Goal: Information Seeking & Learning: Learn about a topic

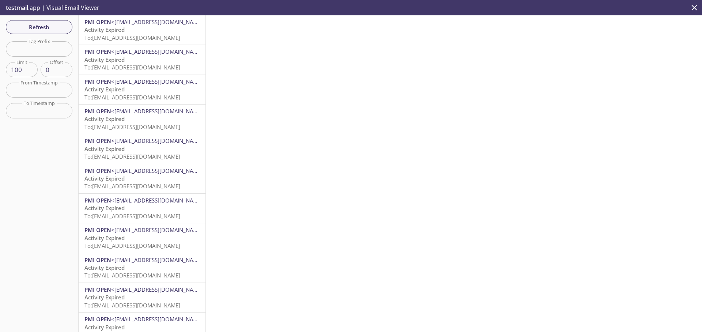
click at [693, 6] on icon "close" at bounding box center [694, 7] width 5 height 5
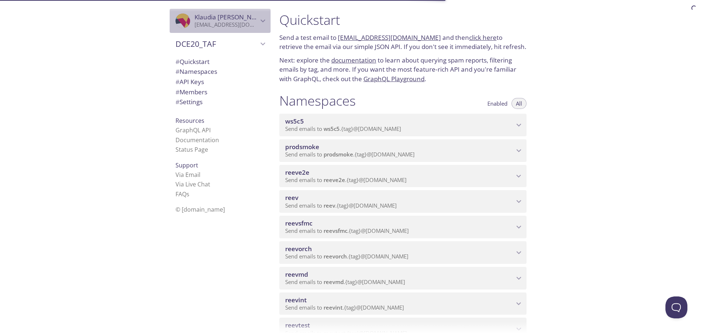
click at [261, 20] on icon "Klaudia Michalczyszyn" at bounding box center [263, 20] width 5 height 3
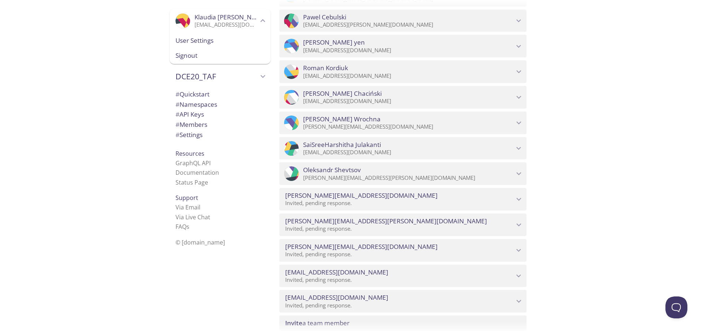
scroll to position [4089, 0]
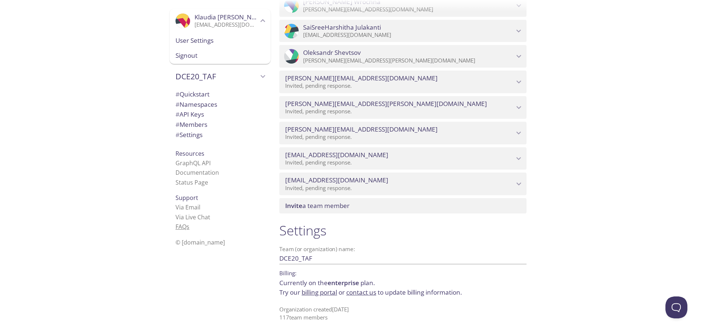
click at [180, 225] on link "FAQ s" at bounding box center [183, 227] width 14 height 8
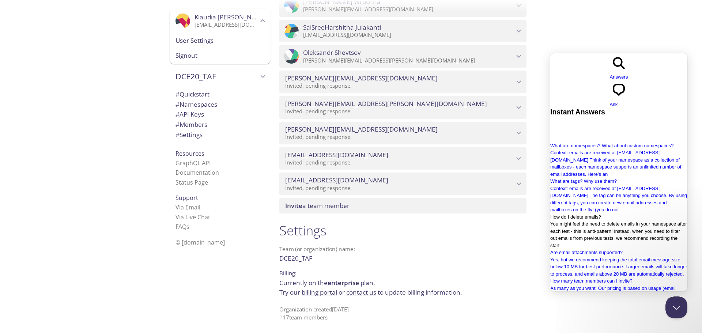
scroll to position [113, 0]
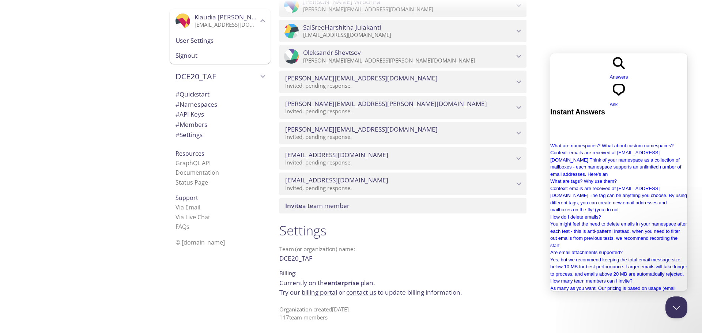
type input "i"
type input "unblock domain"
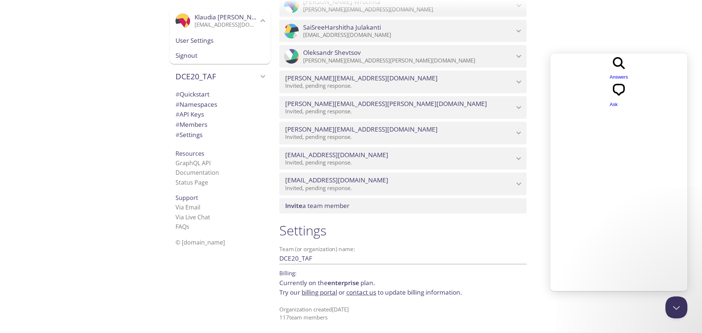
scroll to position [0, 0]
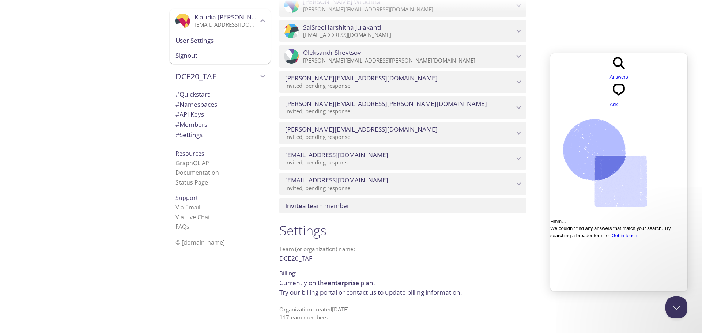
type input "unblock"
click at [628, 95] on span "chat-square" at bounding box center [619, 97] width 18 height 5
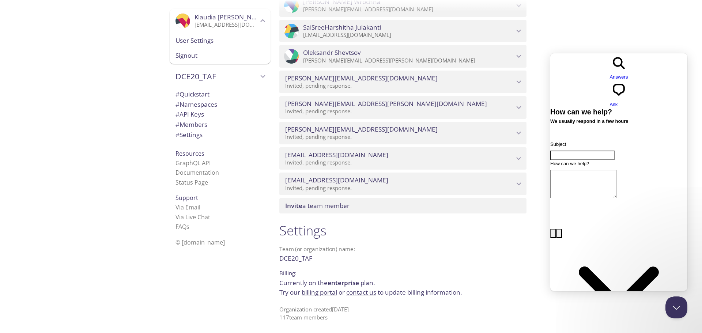
click at [194, 210] on link "Via Email" at bounding box center [188, 207] width 25 height 8
click at [178, 219] on link "Via Live Chat" at bounding box center [193, 217] width 35 height 8
click at [178, 227] on link "FAQ s" at bounding box center [183, 227] width 14 height 8
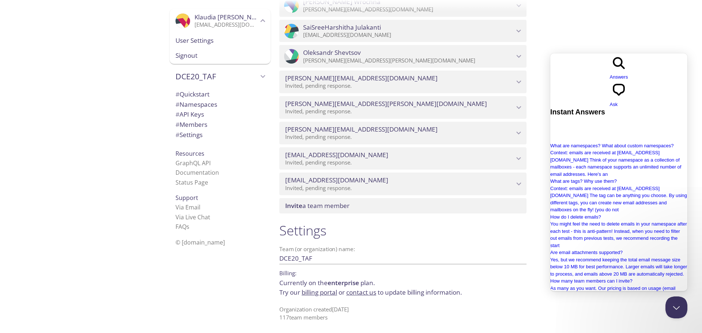
click at [660, 32] on div "Quickstart Send a test email to ws5c5.test@inbox.testmail.app and then click he…" at bounding box center [488, 166] width 429 height 333
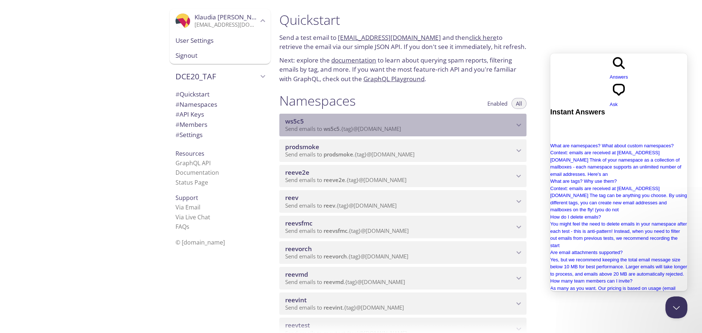
click at [463, 134] on div "ws5c5 Send emails to ws5c5 . {tag} @inbox.testmail.app" at bounding box center [402, 125] width 247 height 23
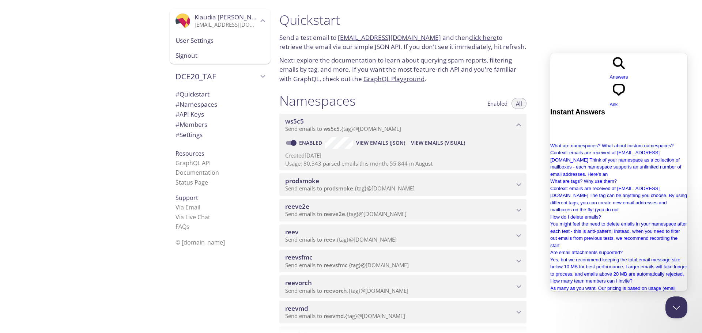
click at [463, 134] on div "ws5c5 Send emails to ws5c5 . {tag} @inbox.testmail.app" at bounding box center [402, 125] width 247 height 23
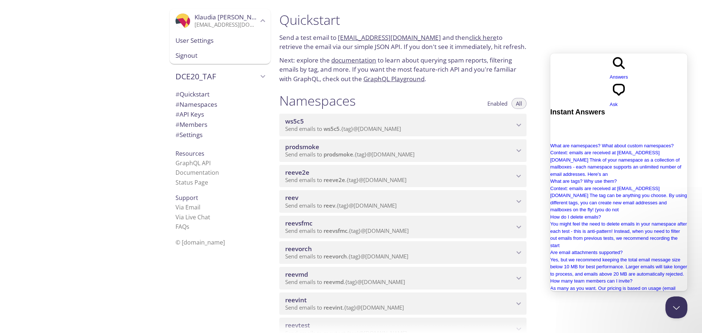
click at [208, 39] on span "User Settings" at bounding box center [220, 41] width 89 height 10
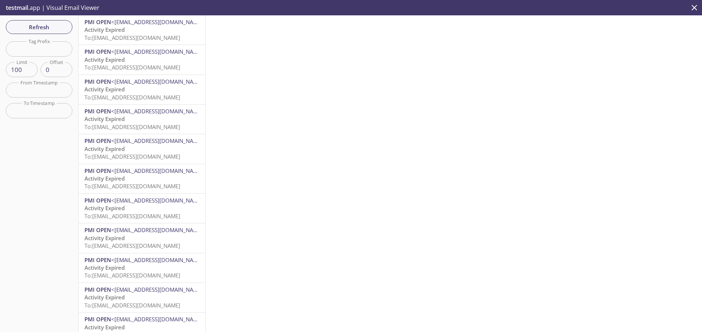
click at [98, 23] on span "PMI OPEN" at bounding box center [97, 21] width 27 height 7
